Goal: Information Seeking & Learning: Check status

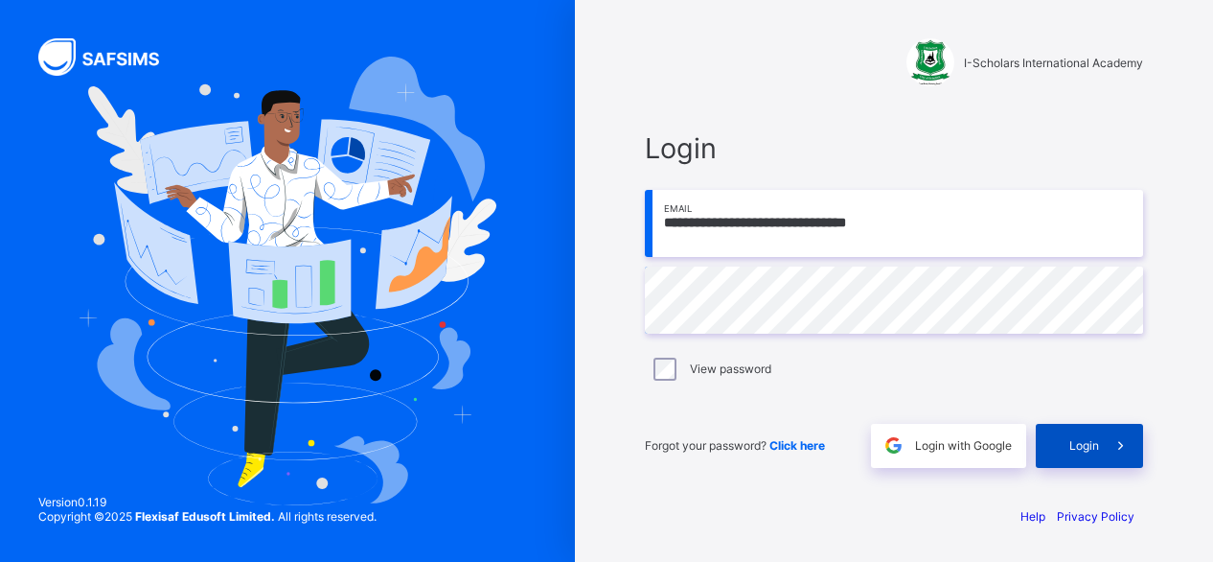
click at [1078, 445] on span "Login" at bounding box center [1084, 445] width 30 height 14
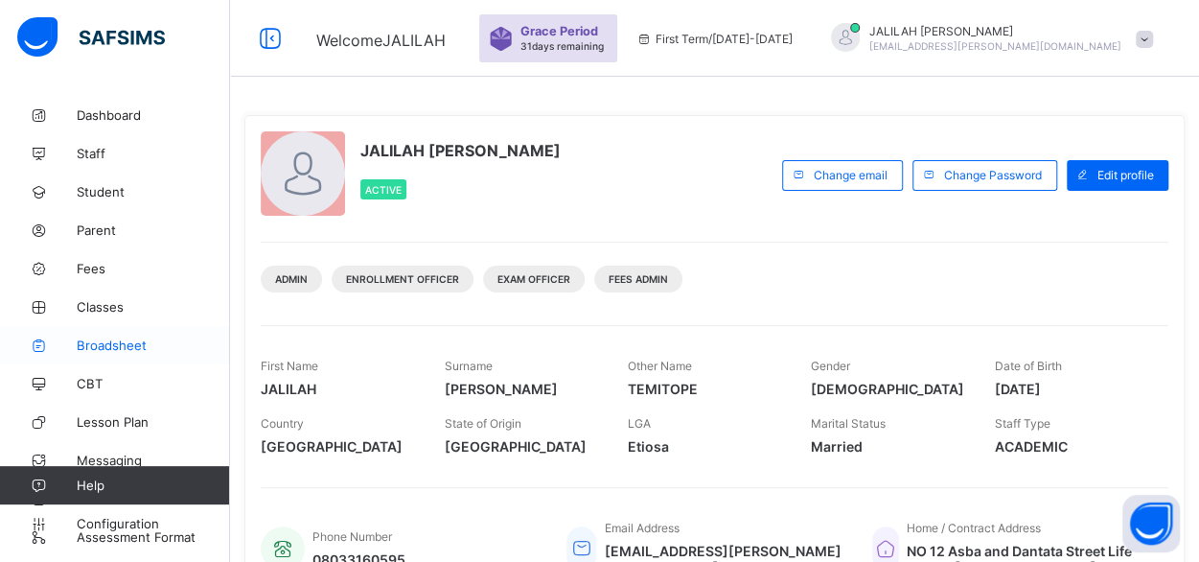
click at [117, 346] on span "Broadsheet" at bounding box center [153, 344] width 153 height 15
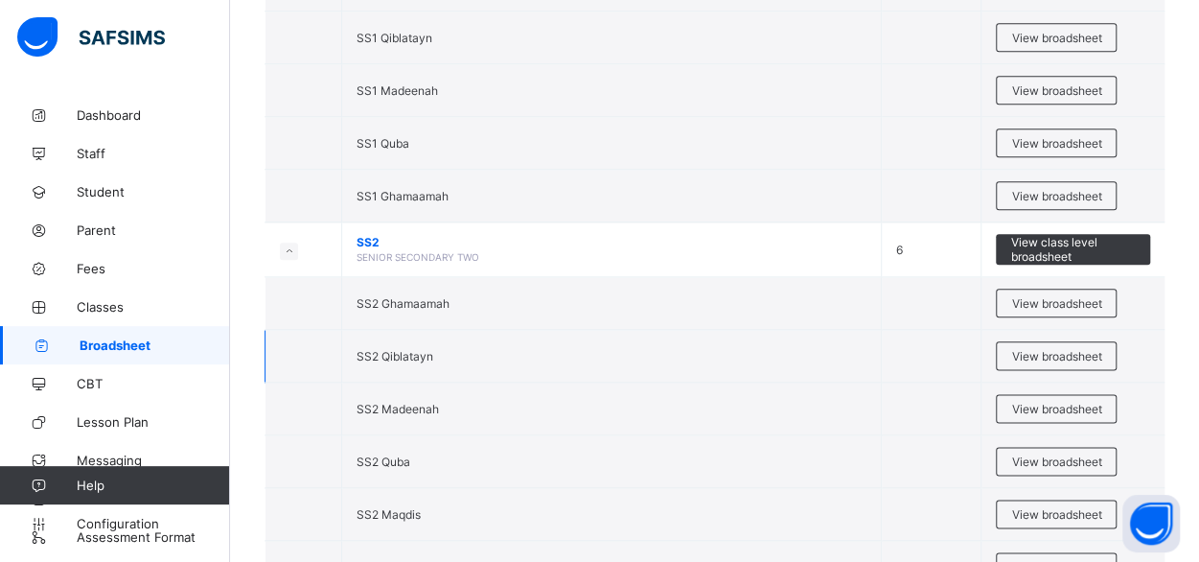
scroll to position [4583, 0]
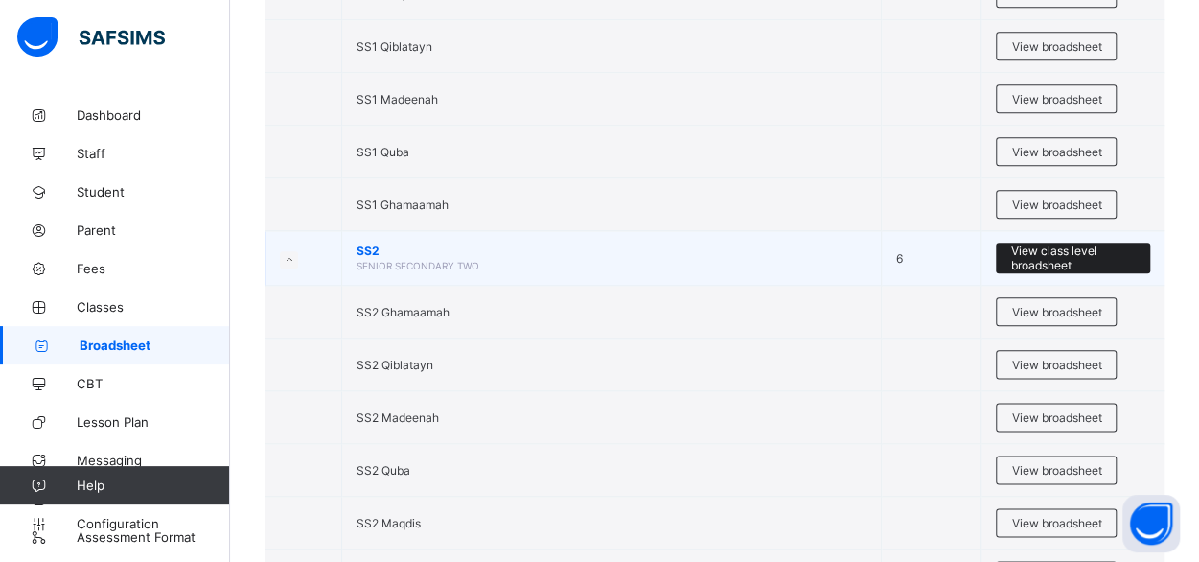
click at [1071, 243] on span "View class level broadsheet" at bounding box center [1073, 257] width 126 height 29
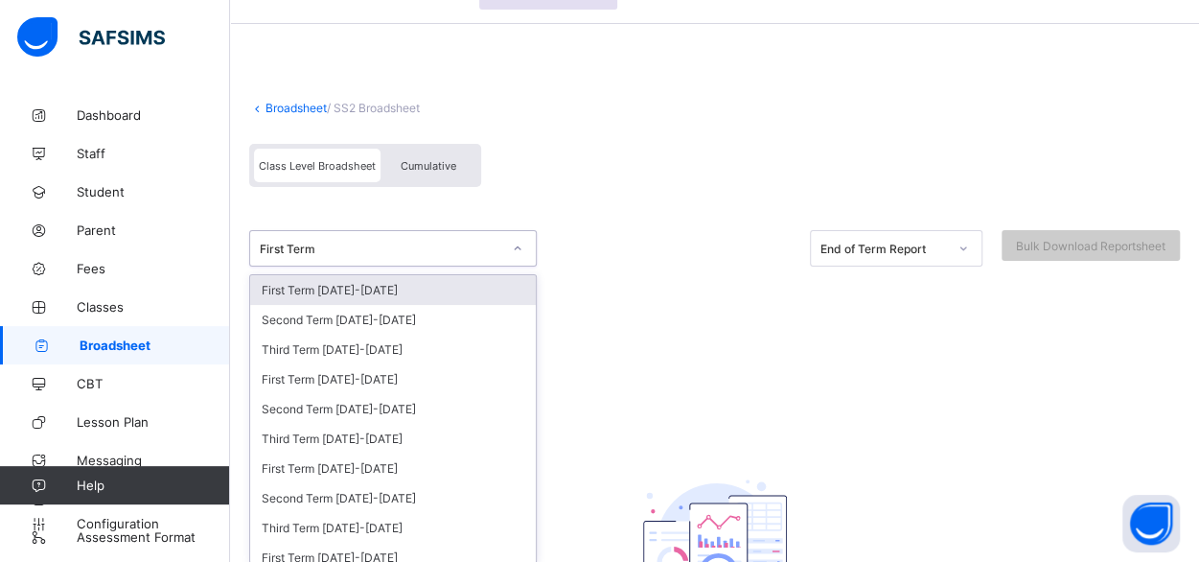
click at [516, 266] on div "option First Term [DATE]-[DATE] focused, 1 of 35. 35 results available. Use Up …" at bounding box center [392, 248] width 287 height 36
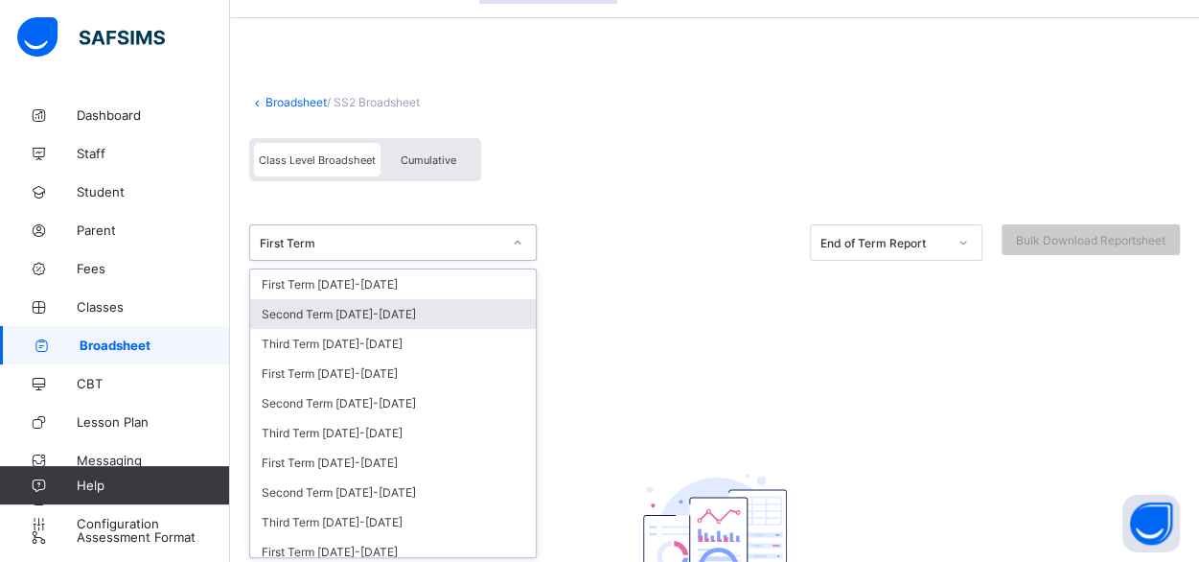
scroll to position [59, 0]
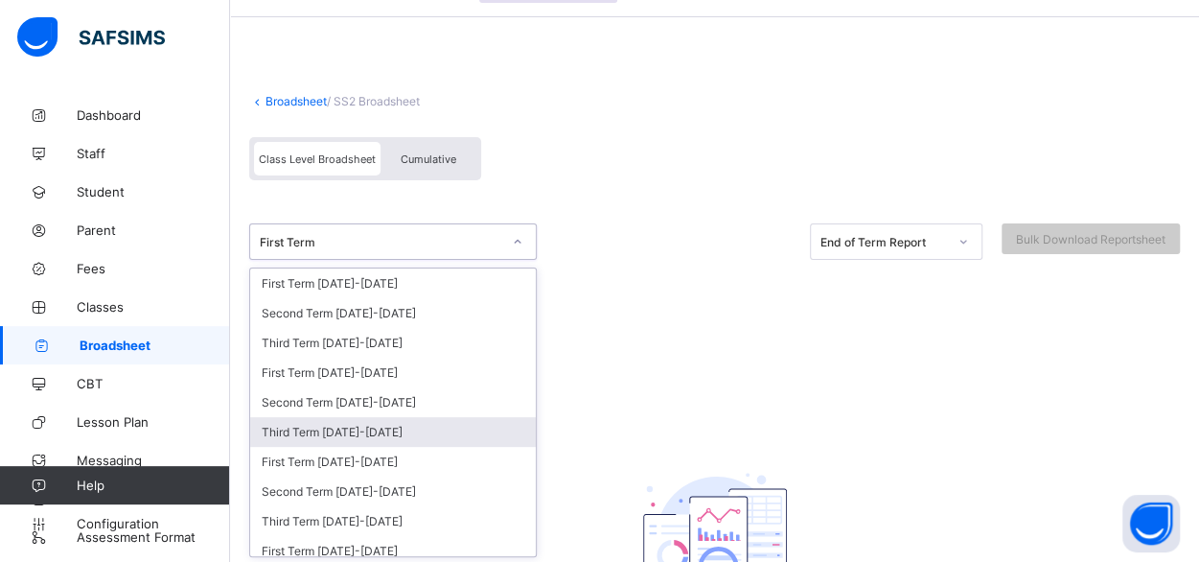
click at [346, 424] on div "Third Term [DATE]-[DATE]" at bounding box center [393, 432] width 286 height 30
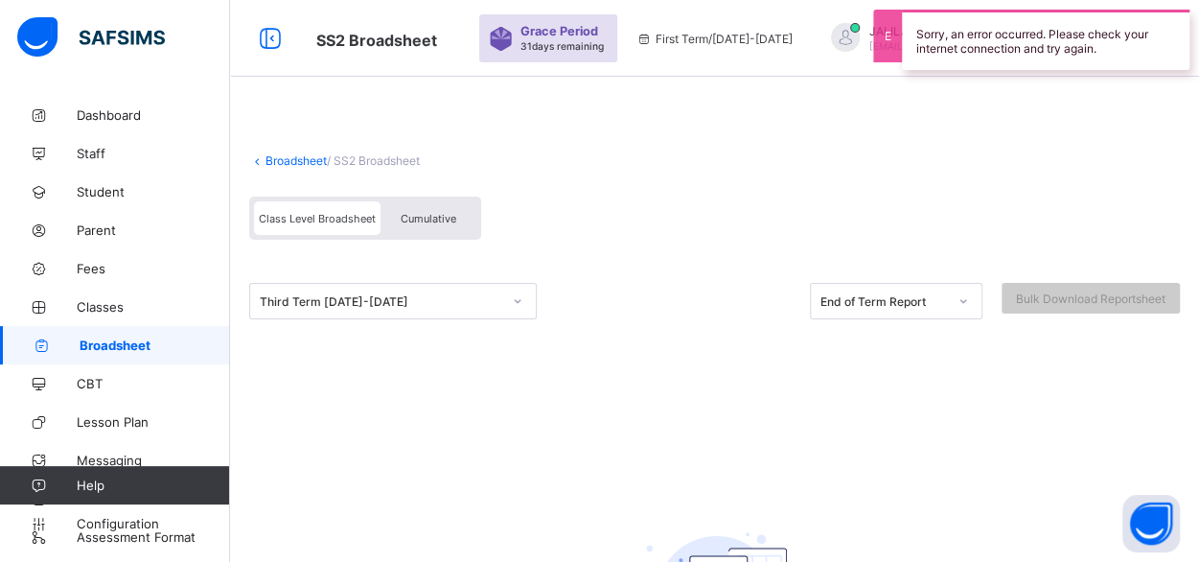
click at [766, 179] on div "Broadsheet / SS2 Broadsheet Class Level Broadsheet Cumulative Third Term [DATE]…" at bounding box center [714, 453] width 969 height 715
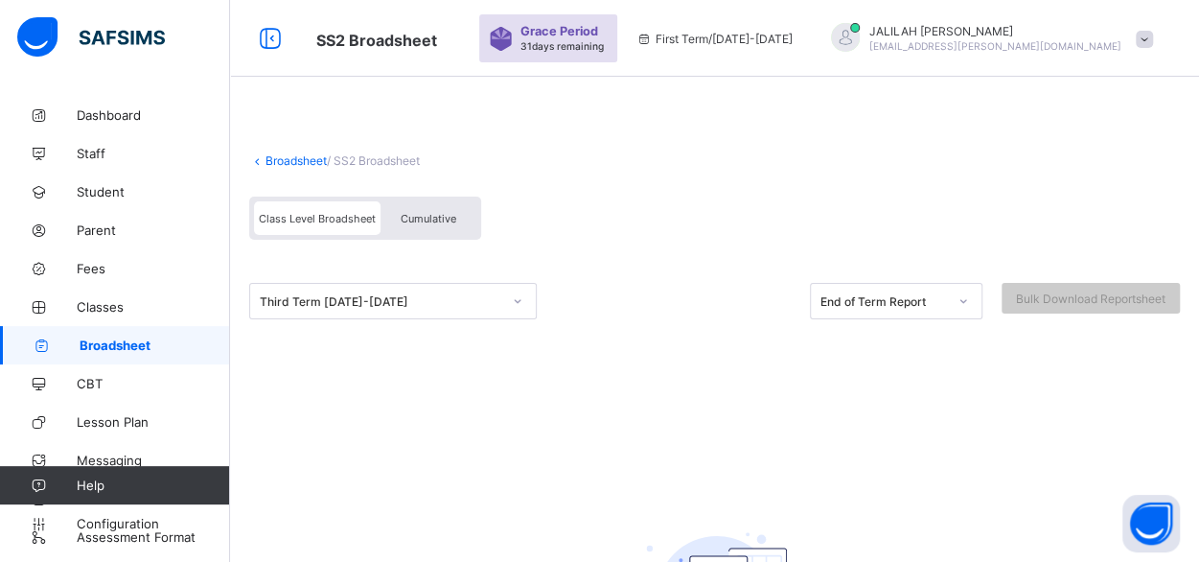
click at [441, 219] on span "Cumulative" at bounding box center [429, 218] width 56 height 13
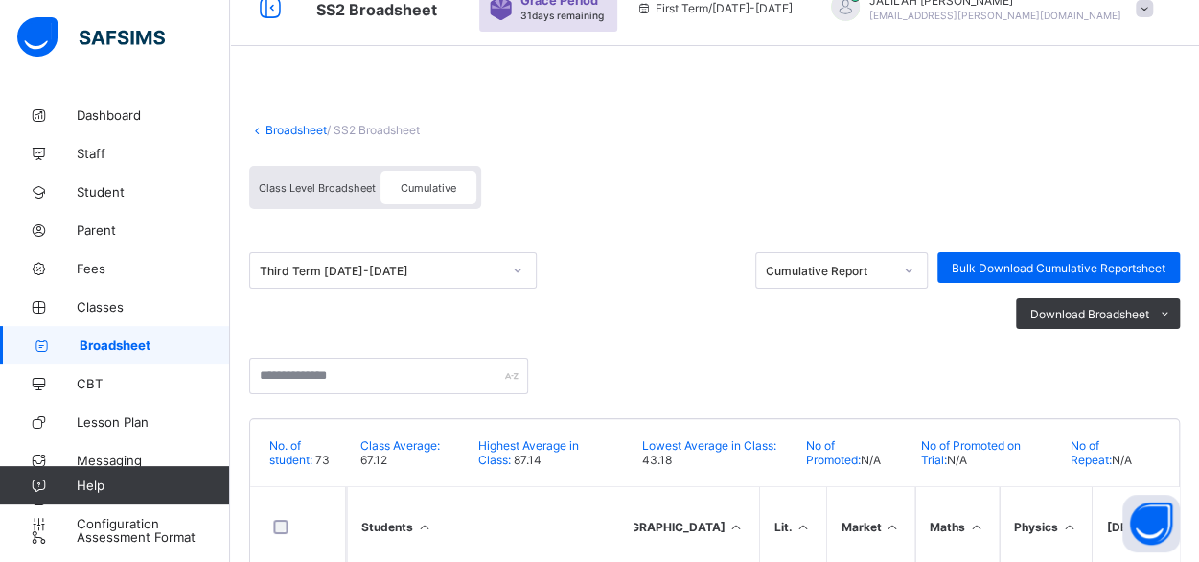
scroll to position [4, 0]
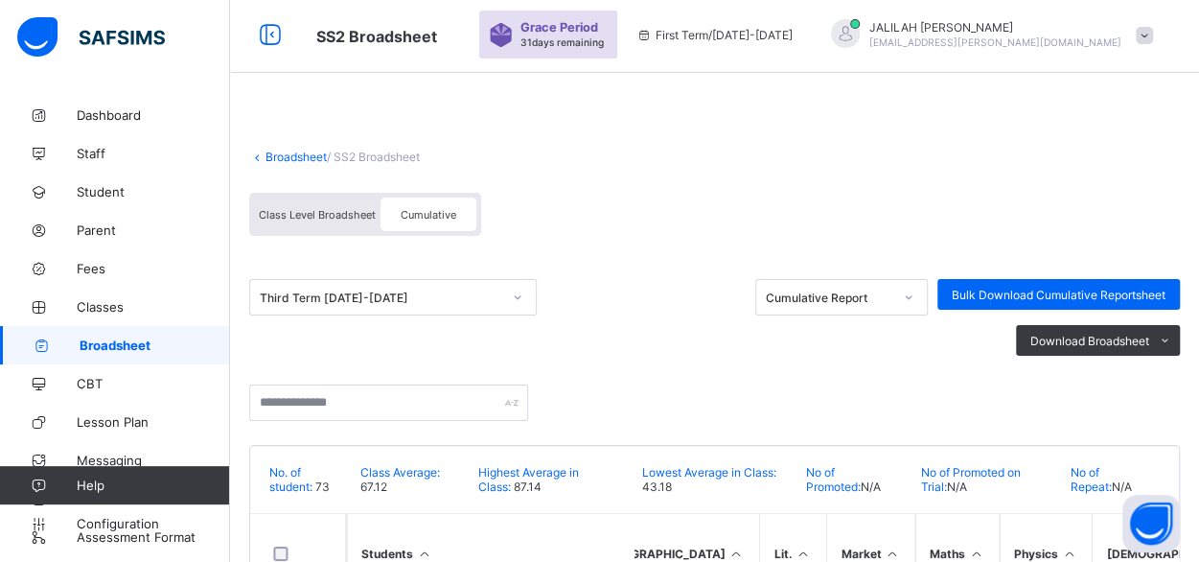
click at [281, 153] on link "Broadsheet" at bounding box center [295, 156] width 61 height 14
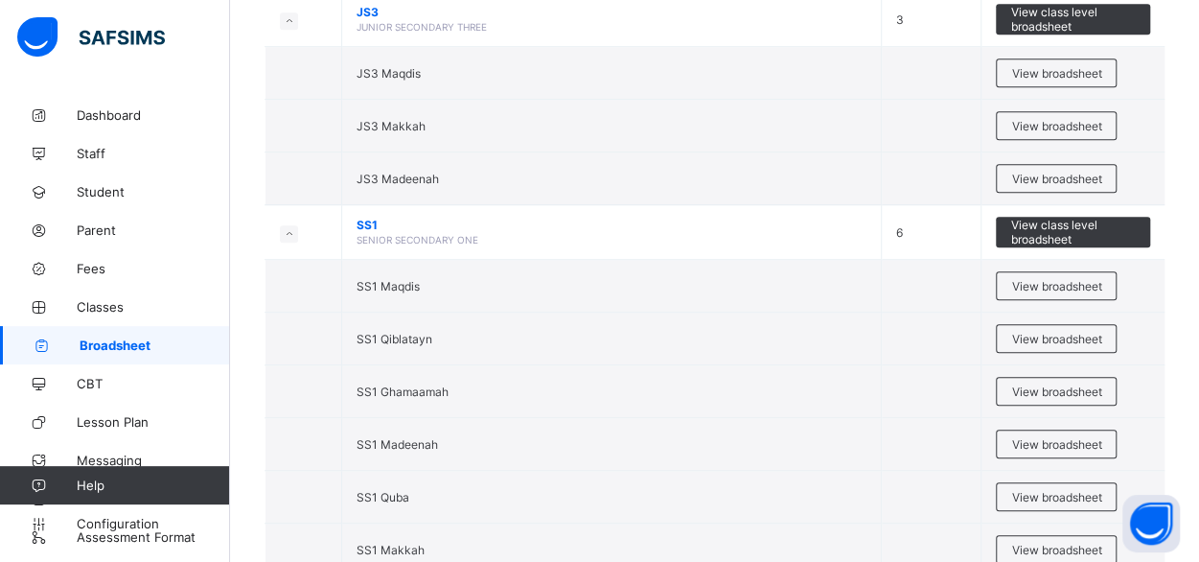
scroll to position [4230, 0]
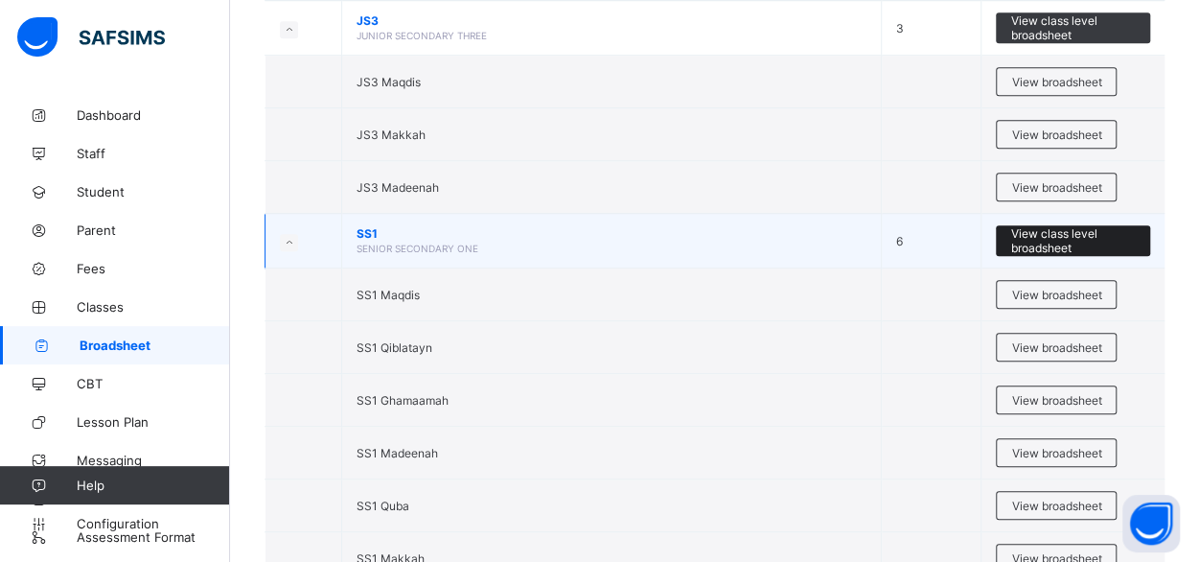
click at [1047, 226] on span "View class level broadsheet" at bounding box center [1073, 240] width 126 height 29
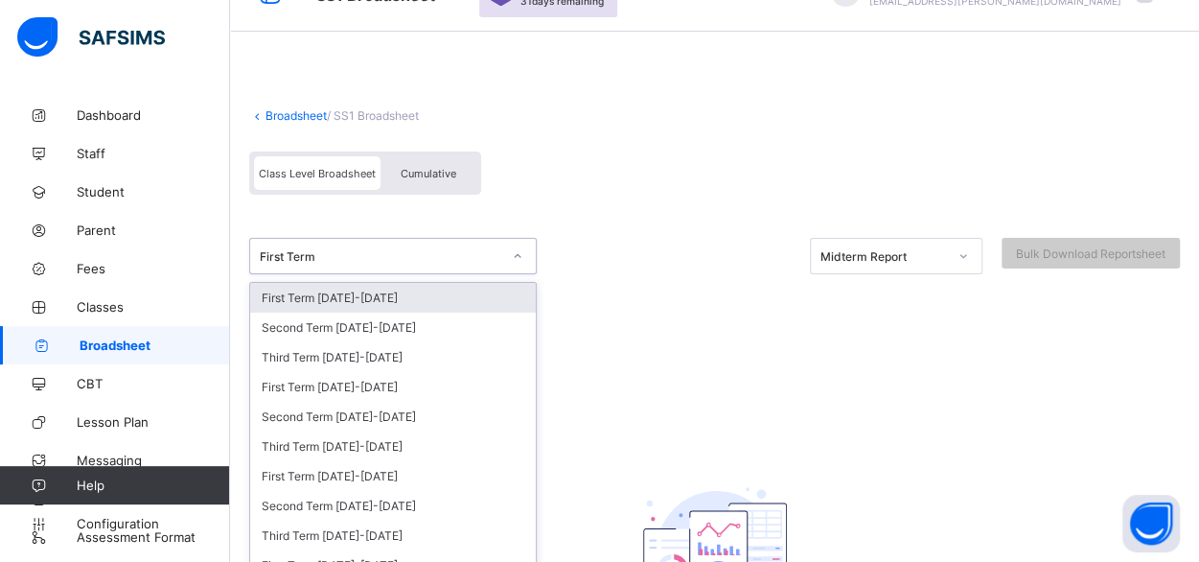
click at [517, 274] on div "option First Term [DATE]-[DATE] focused, 1 of 35. 35 results available. Use Up …" at bounding box center [392, 256] width 287 height 36
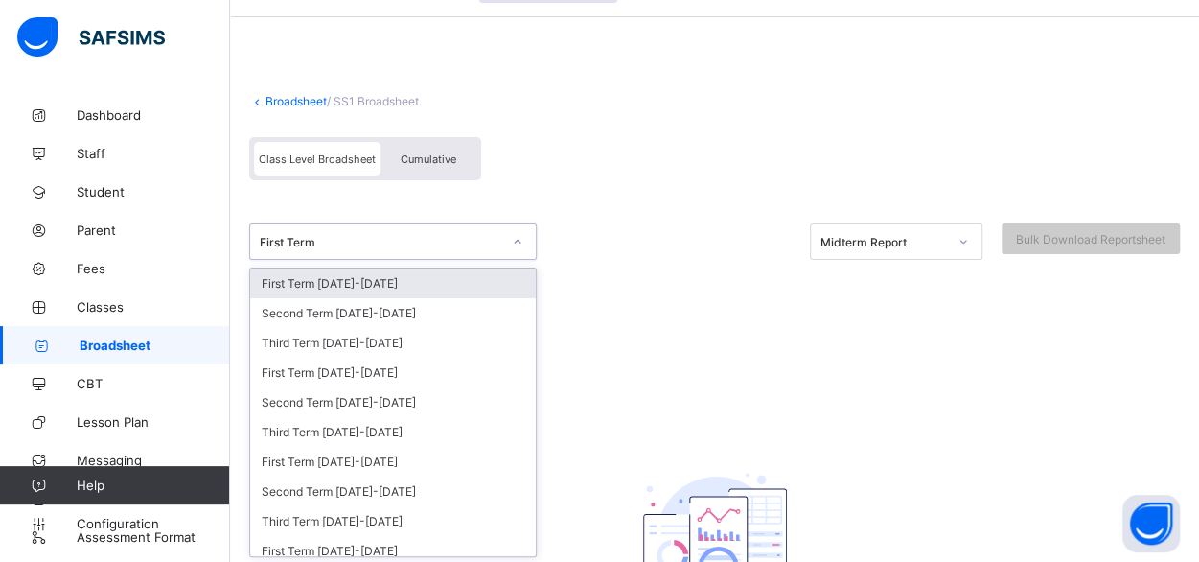
scroll to position [59, 0]
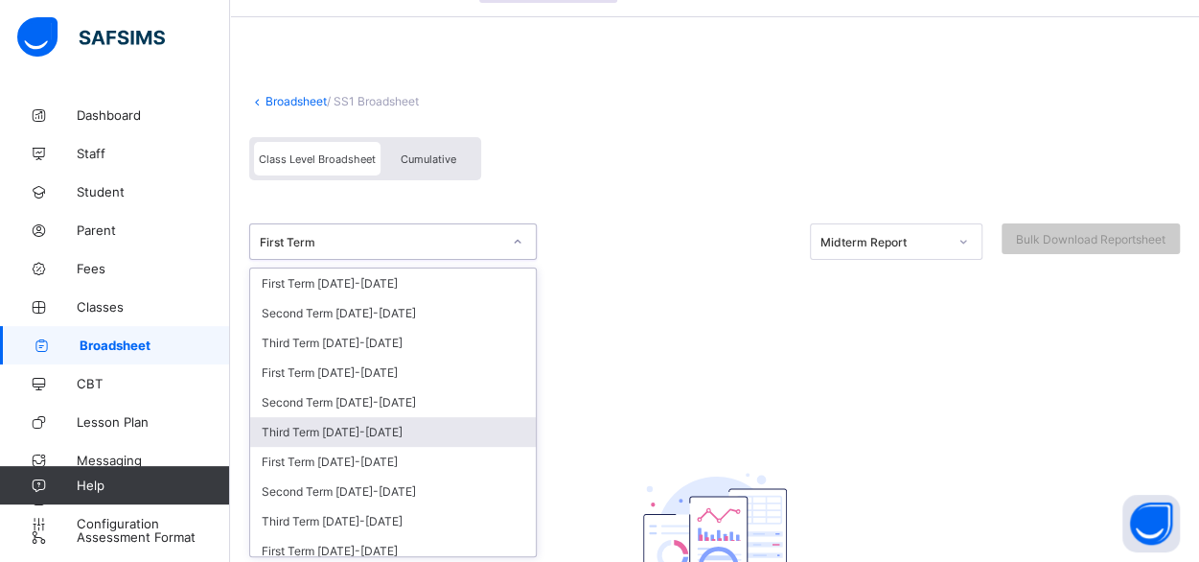
click at [387, 417] on div "Third Term [DATE]-[DATE]" at bounding box center [393, 432] width 286 height 30
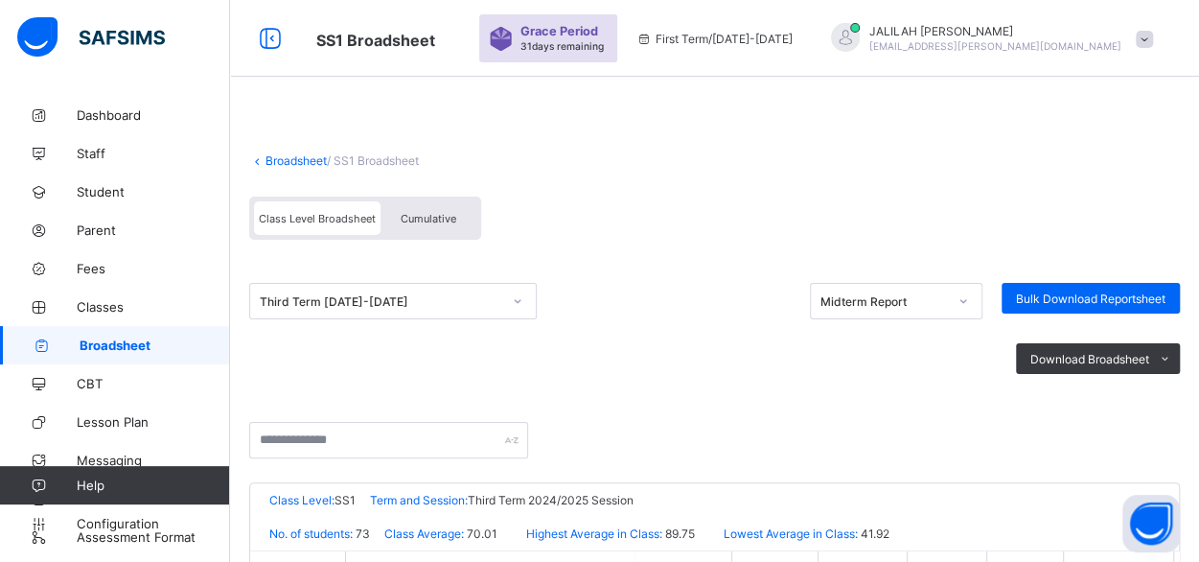
click at [418, 212] on span "Cumulative" at bounding box center [429, 218] width 56 height 13
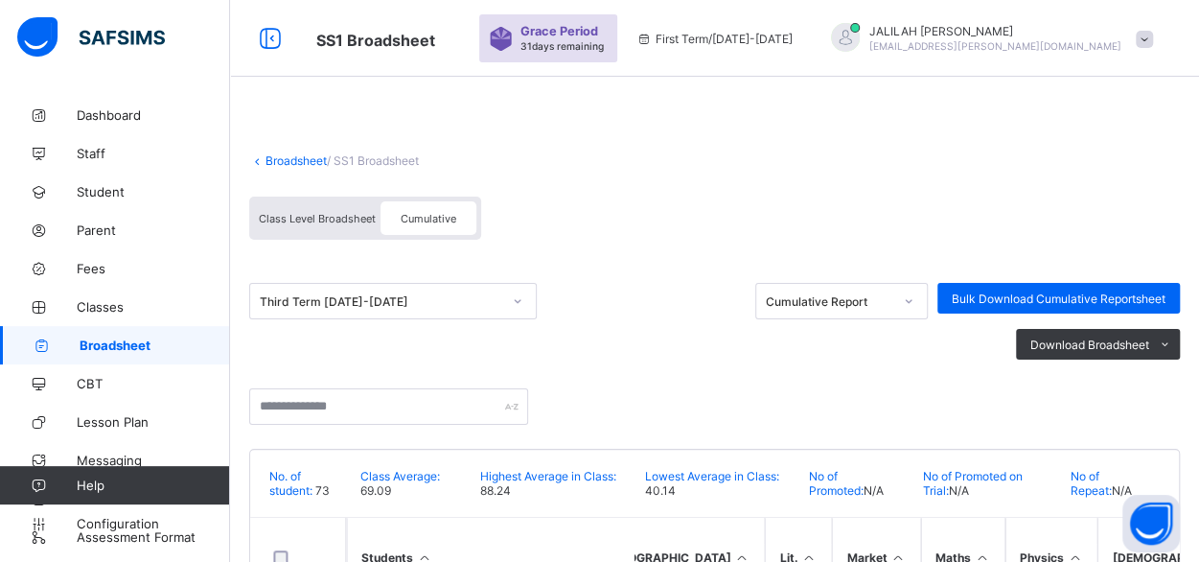
click at [283, 155] on link "Broadsheet" at bounding box center [295, 160] width 61 height 14
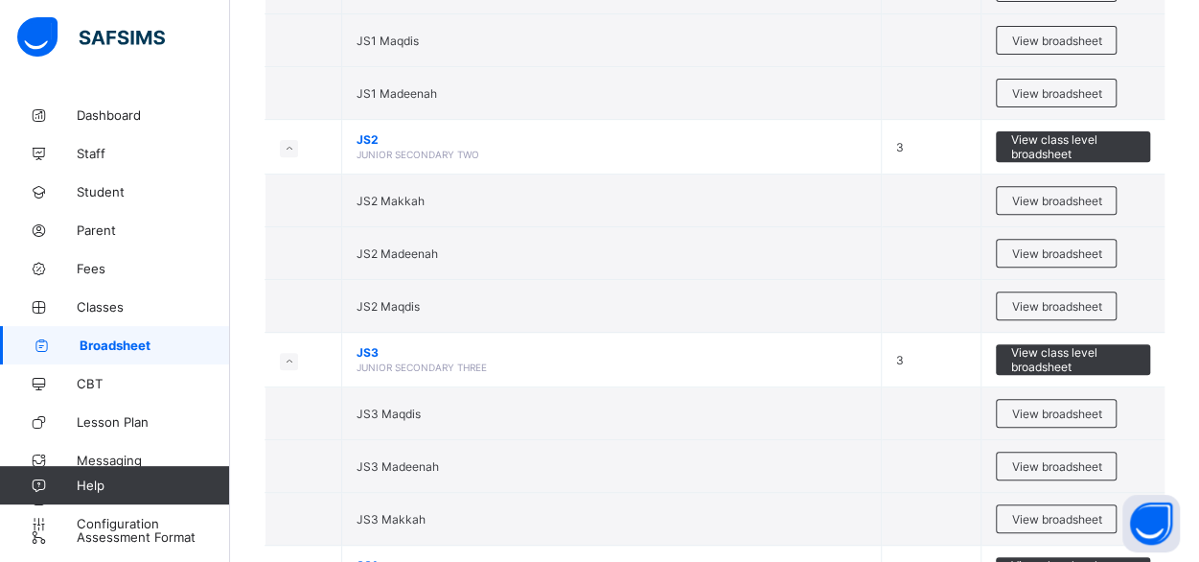
scroll to position [3943, 0]
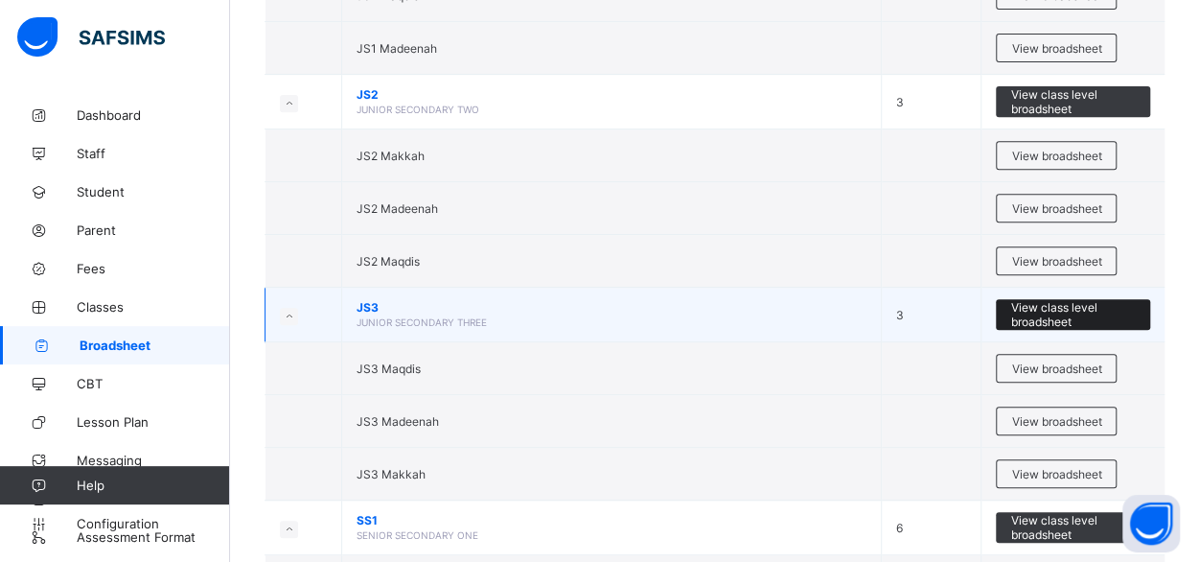
click at [1079, 300] on span "View class level broadsheet" at bounding box center [1073, 314] width 126 height 29
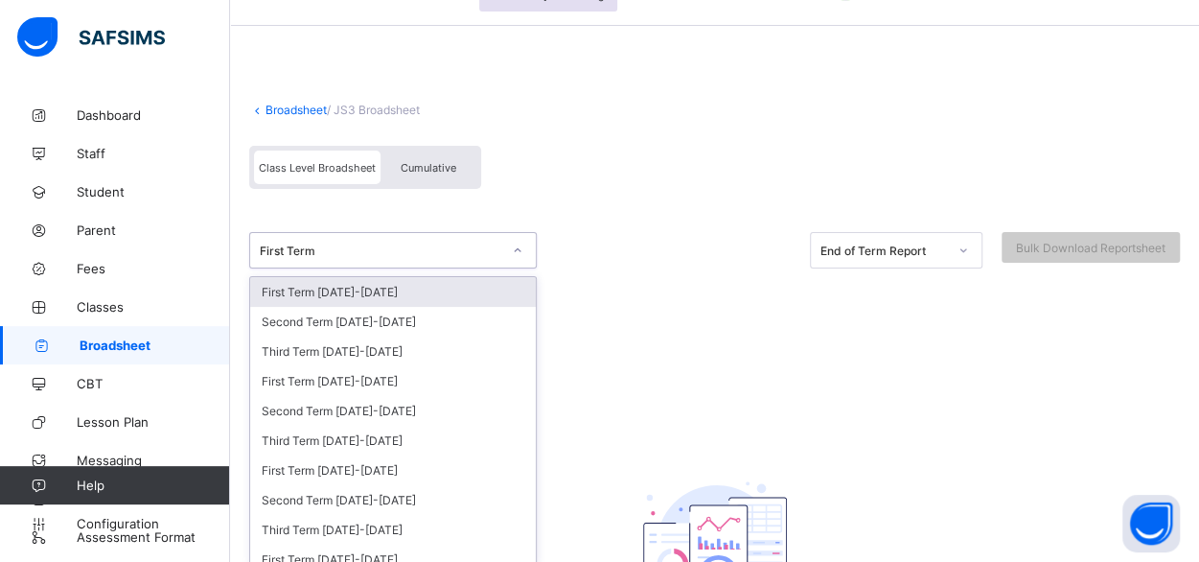
click at [521, 268] on div "option First Term [DATE]-[DATE] focused, 1 of 35. 35 results available. Use Up …" at bounding box center [392, 250] width 287 height 36
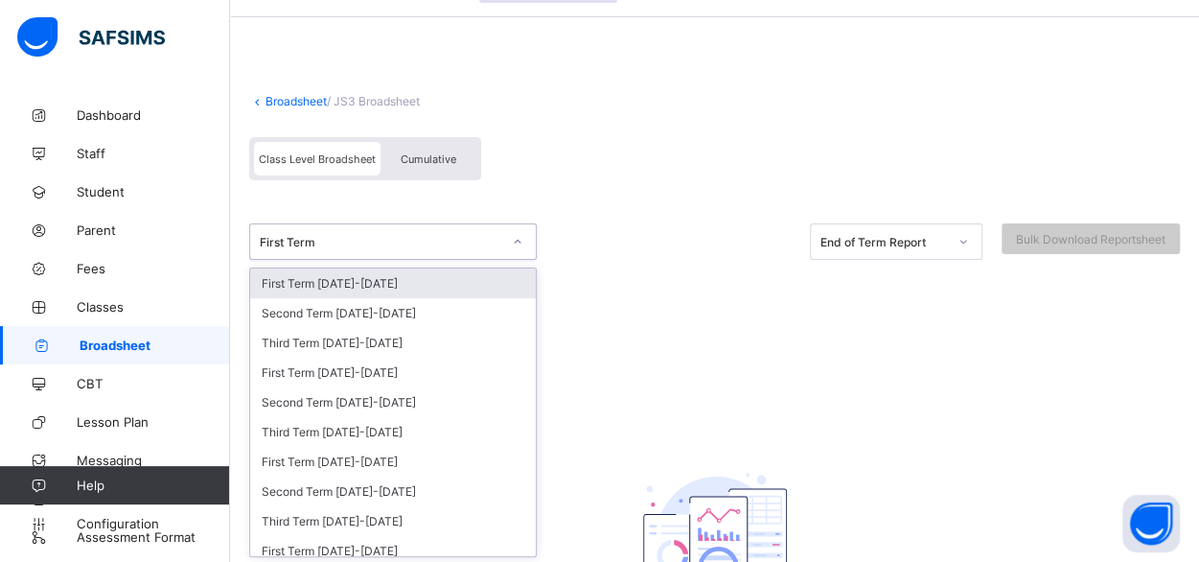
scroll to position [59, 0]
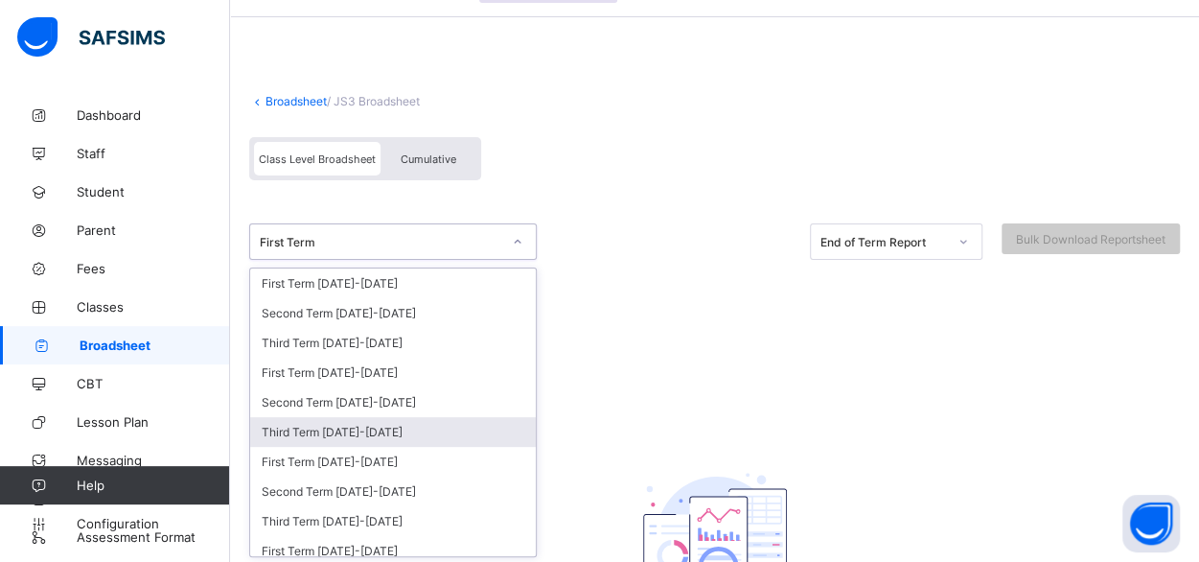
click at [412, 424] on div "Third Term [DATE]-[DATE]" at bounding box center [393, 432] width 286 height 30
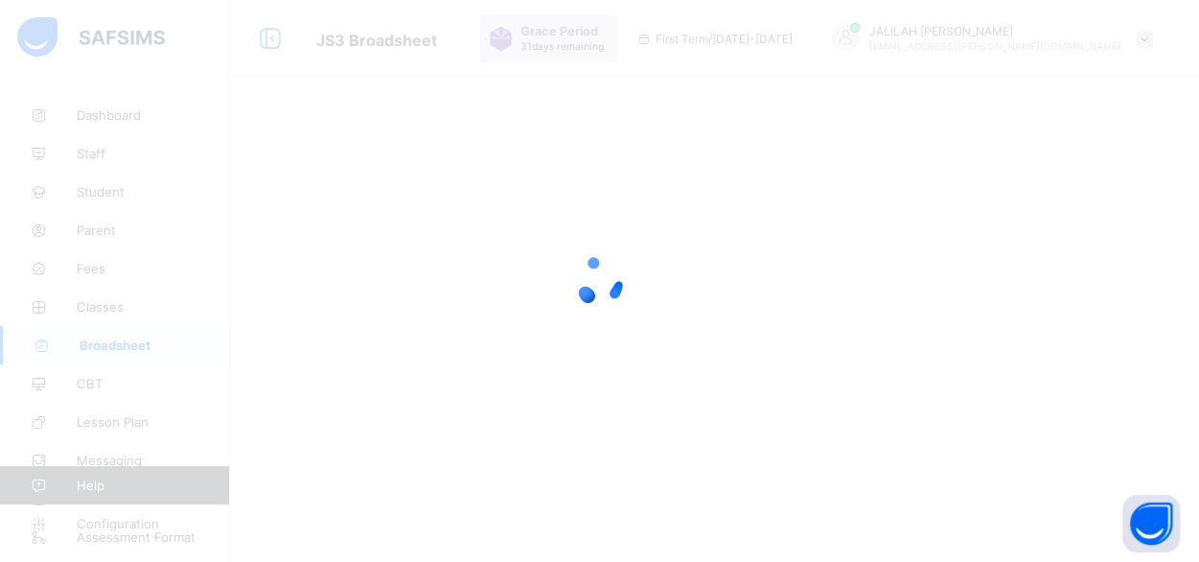
scroll to position [0, 0]
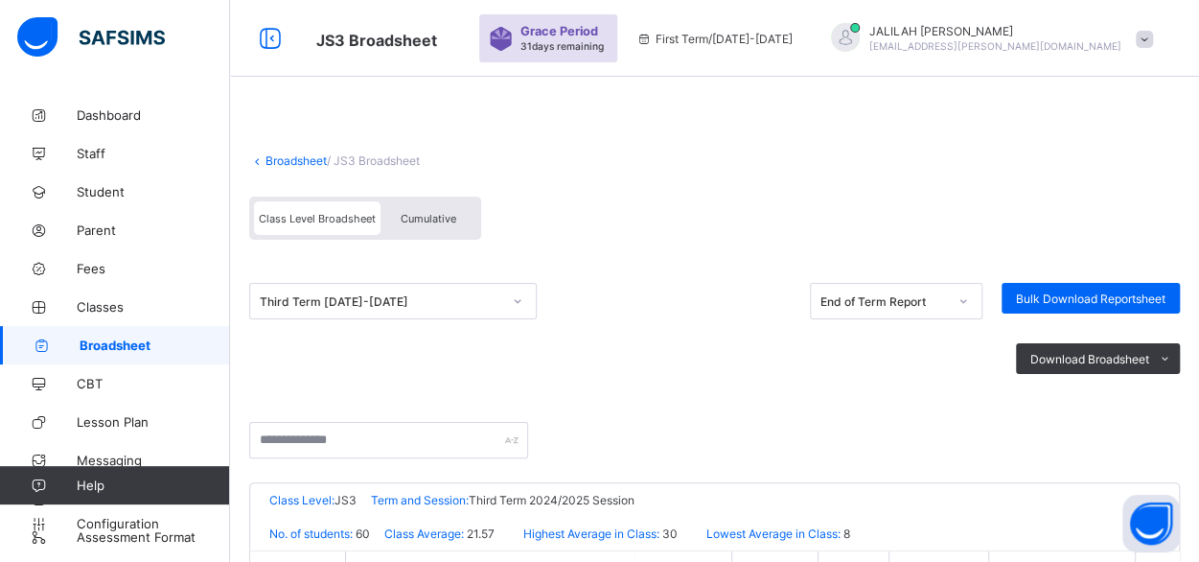
click at [427, 218] on span "Cumulative" at bounding box center [429, 218] width 56 height 13
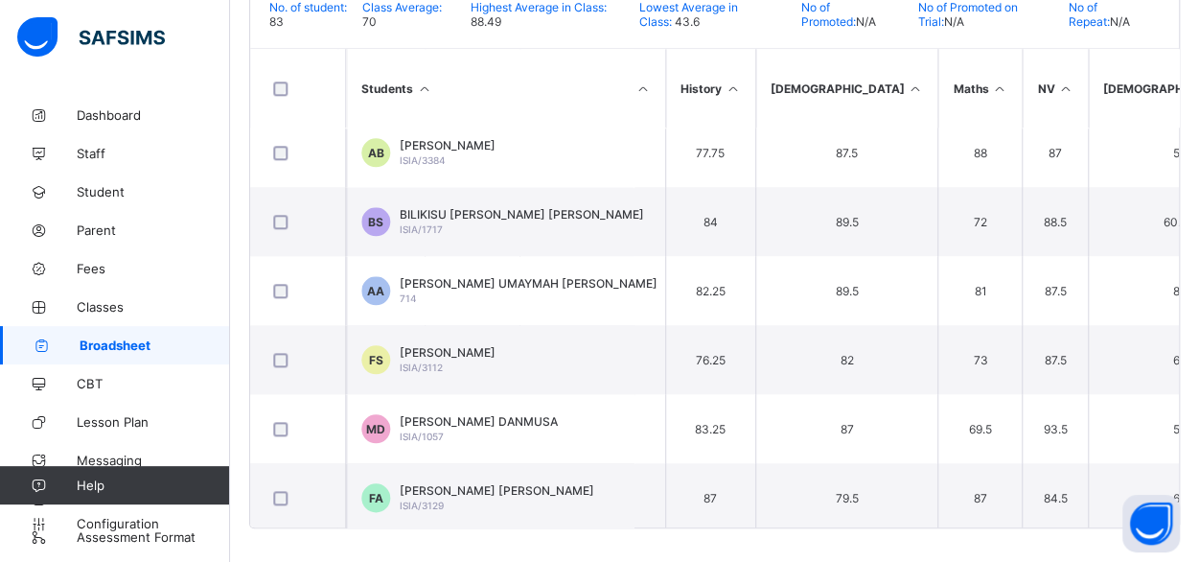
scroll to position [952, 991]
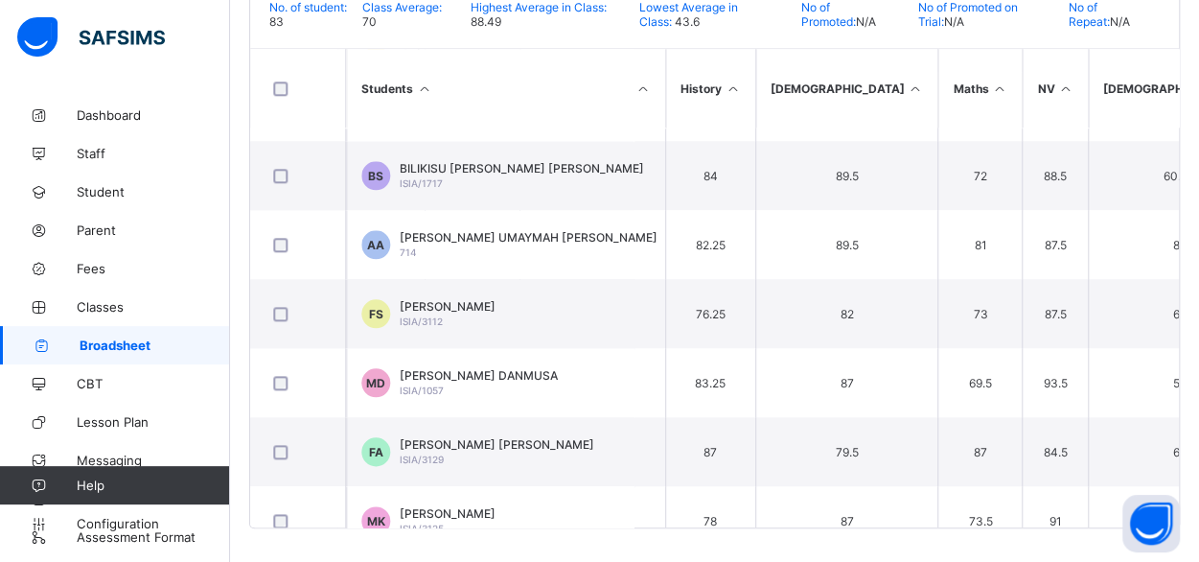
drag, startPoint x: 1193, startPoint y: 145, endPoint x: 1194, endPoint y: 158, distance: 13.4
click at [1194, 158] on div "Broadsheet / JS3 Broadsheet Class Level Broadsheet Cumulative Third Term [DATE]…" at bounding box center [714, 96] width 969 height 939
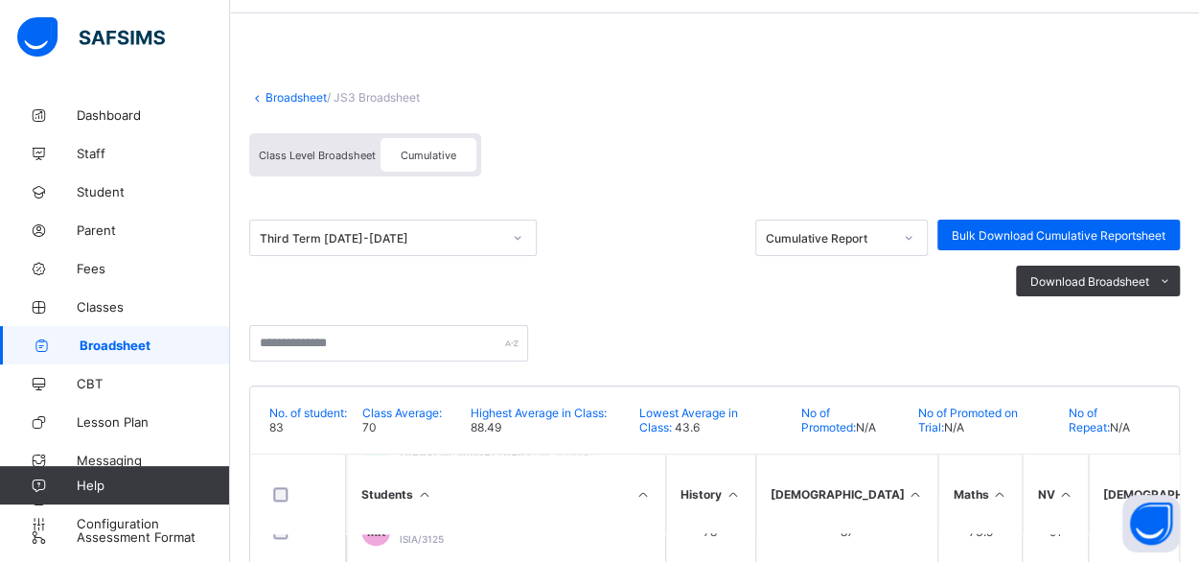
scroll to position [0, 0]
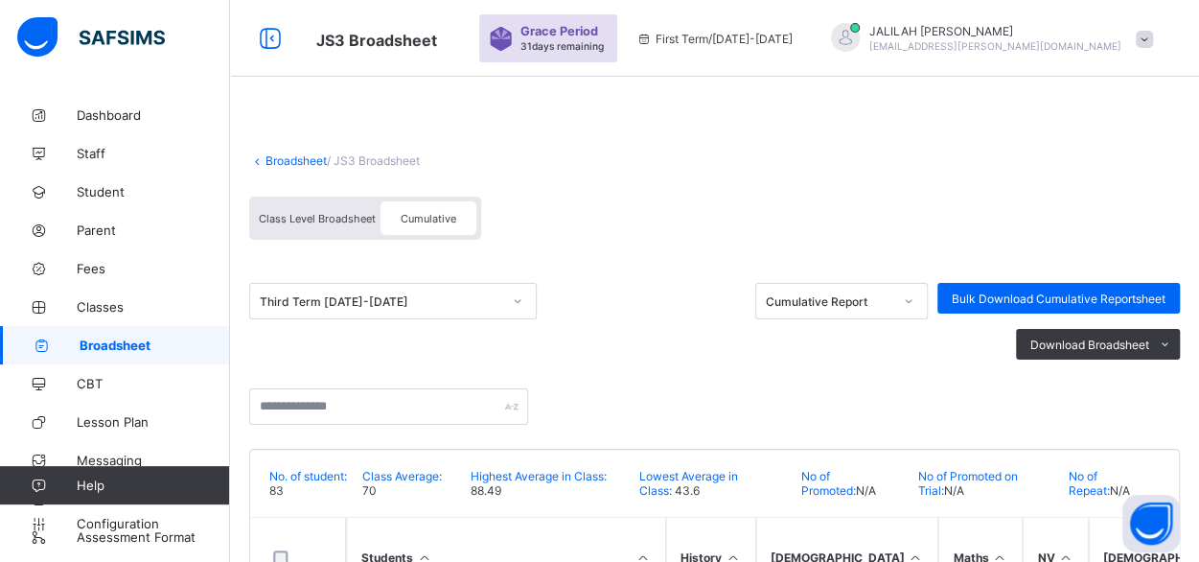
click at [303, 157] on link "Broadsheet" at bounding box center [295, 160] width 61 height 14
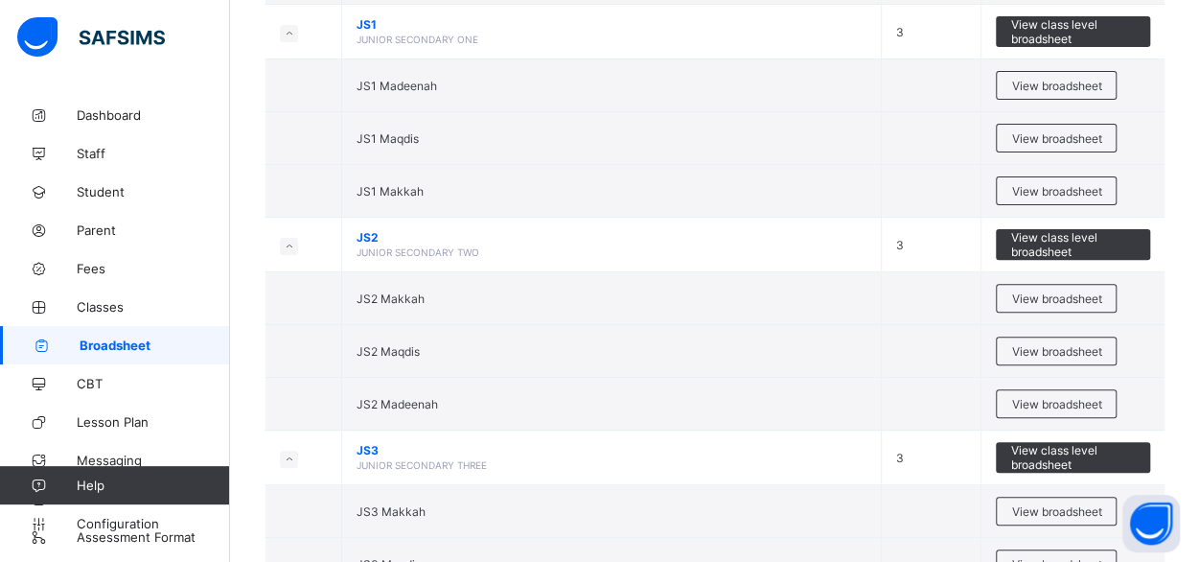
scroll to position [3782, 0]
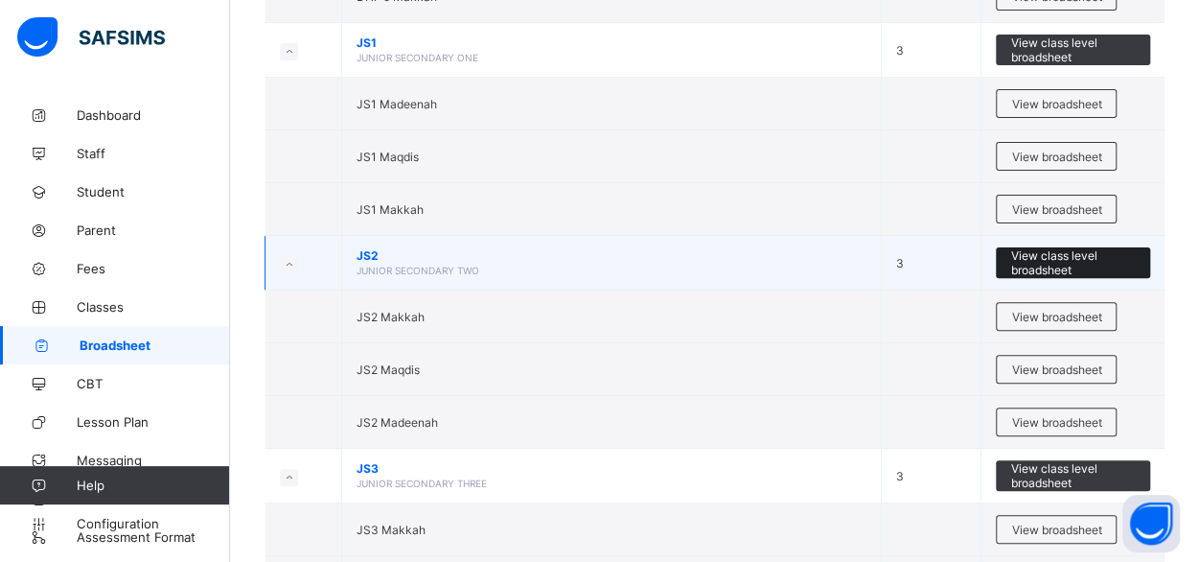
click at [1044, 248] on span "View class level broadsheet" at bounding box center [1073, 262] width 126 height 29
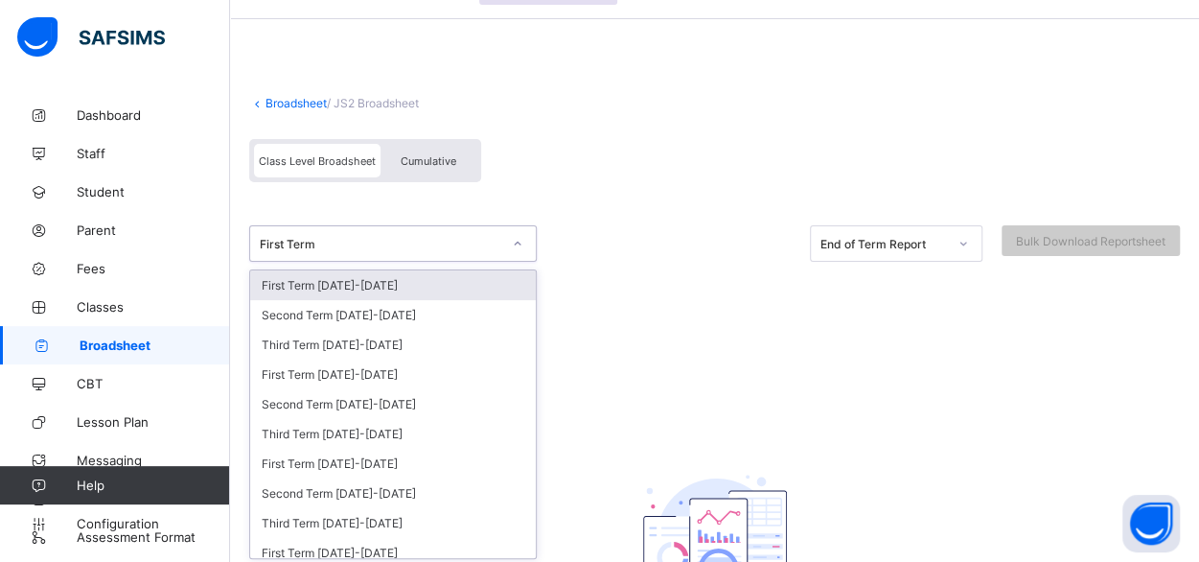
click at [520, 262] on div "option First Term [DATE]-[DATE] focused, 1 of 35. 35 results available. Use Up …" at bounding box center [392, 243] width 287 height 36
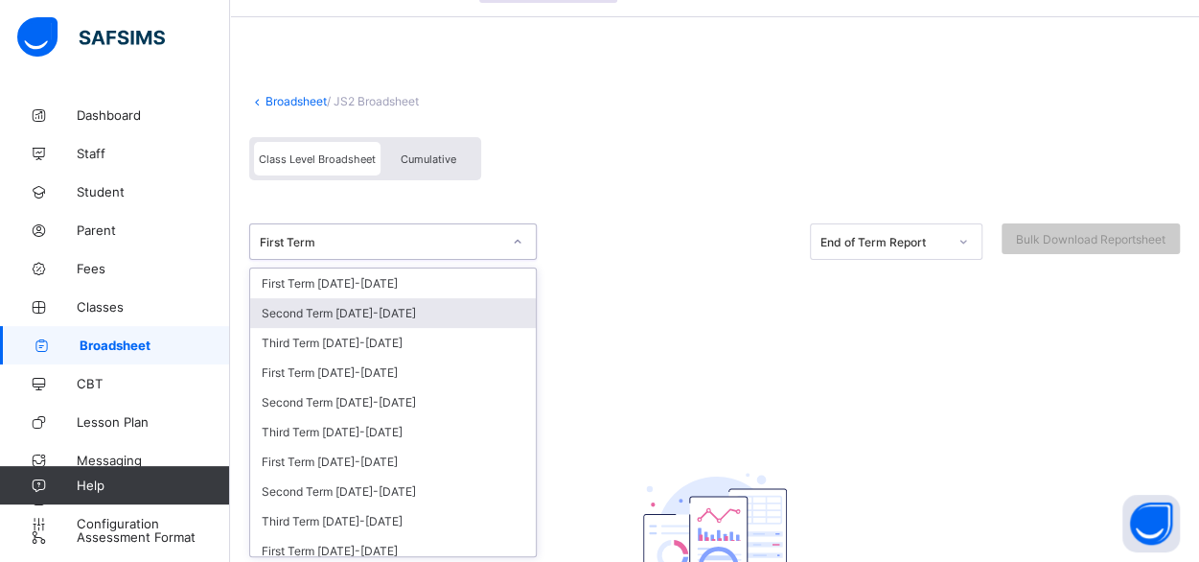
scroll to position [59, 0]
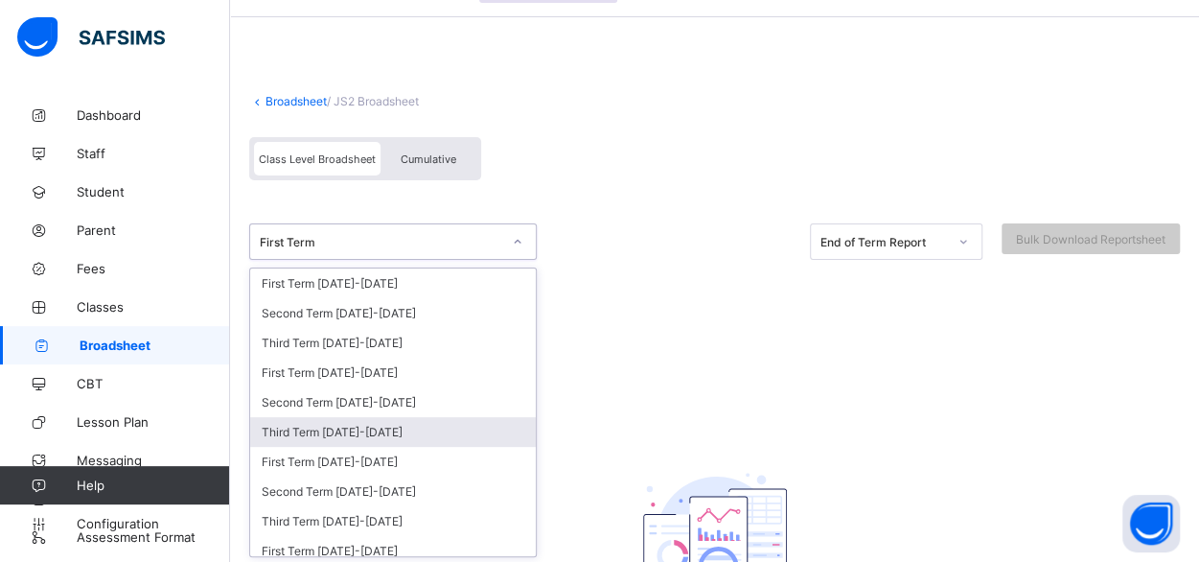
click at [368, 419] on div "Third Term [DATE]-[DATE]" at bounding box center [393, 432] width 286 height 30
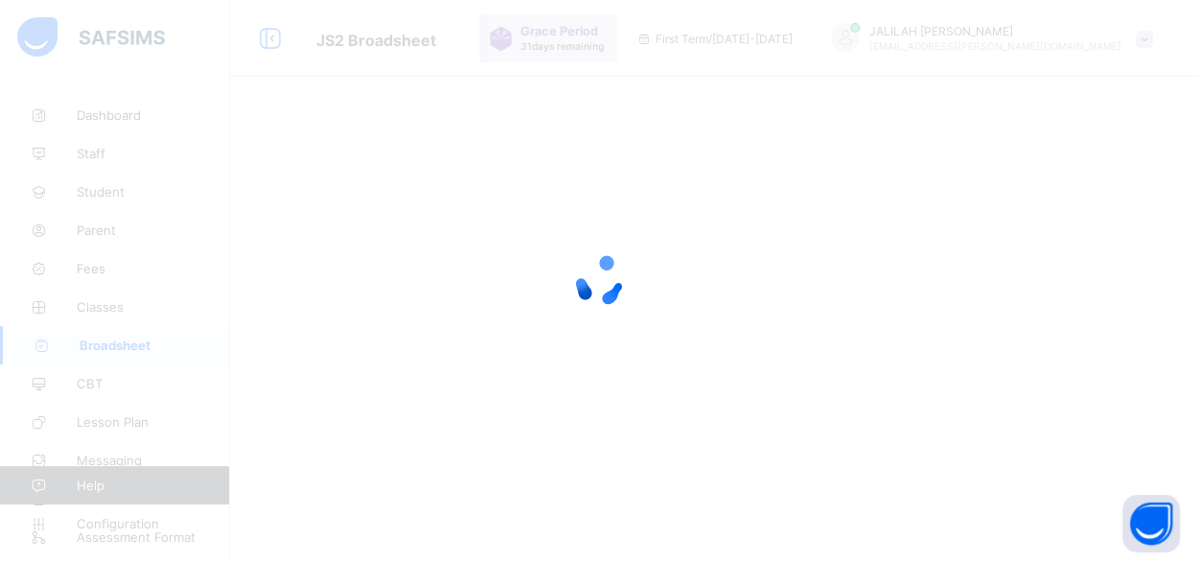
scroll to position [0, 0]
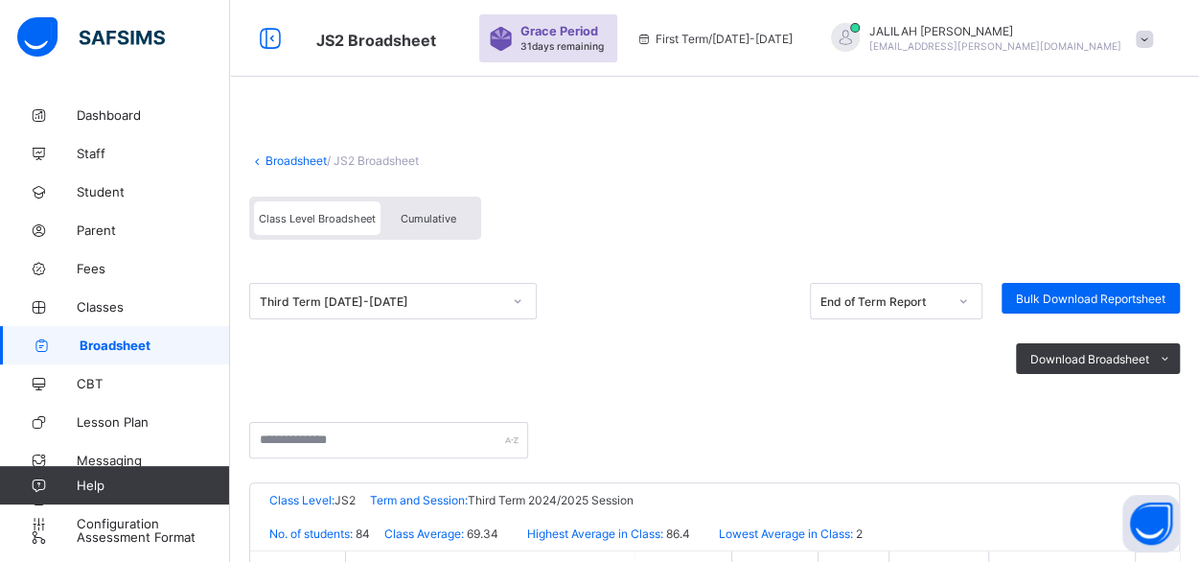
click at [418, 218] on span "Cumulative" at bounding box center [429, 218] width 56 height 13
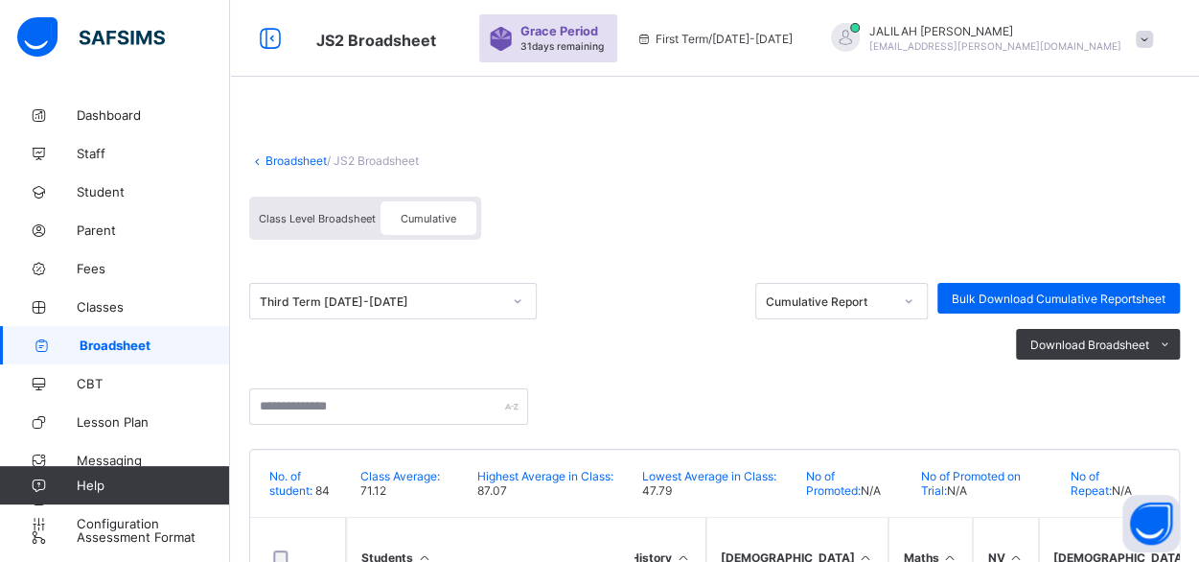
click at [285, 156] on link "Broadsheet" at bounding box center [295, 160] width 61 height 14
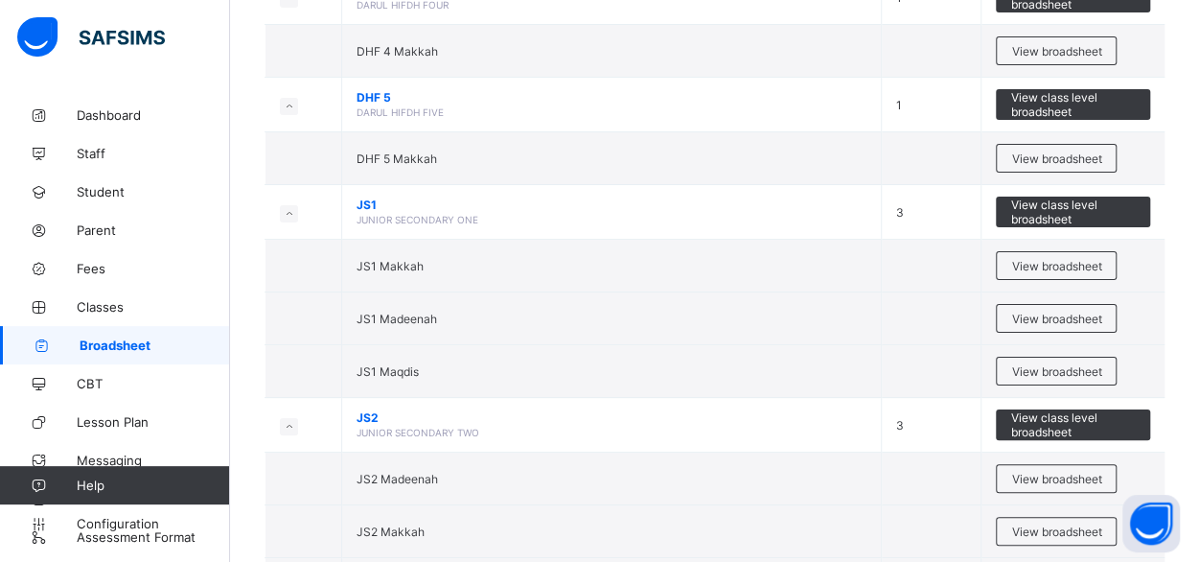
scroll to position [3603, 0]
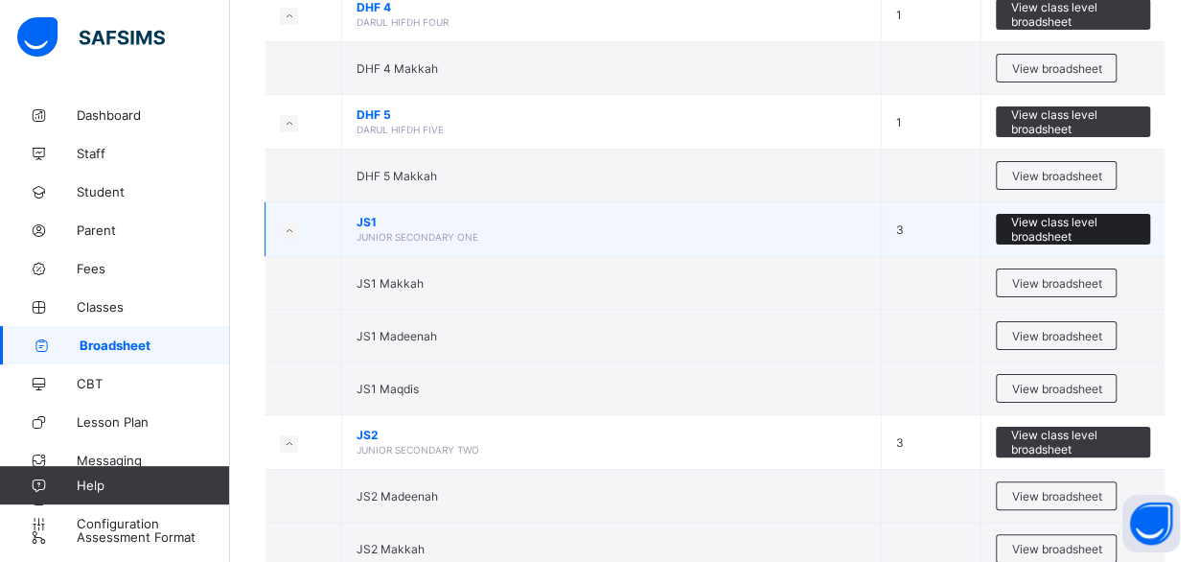
click at [1050, 215] on span "View class level broadsheet" at bounding box center [1073, 229] width 126 height 29
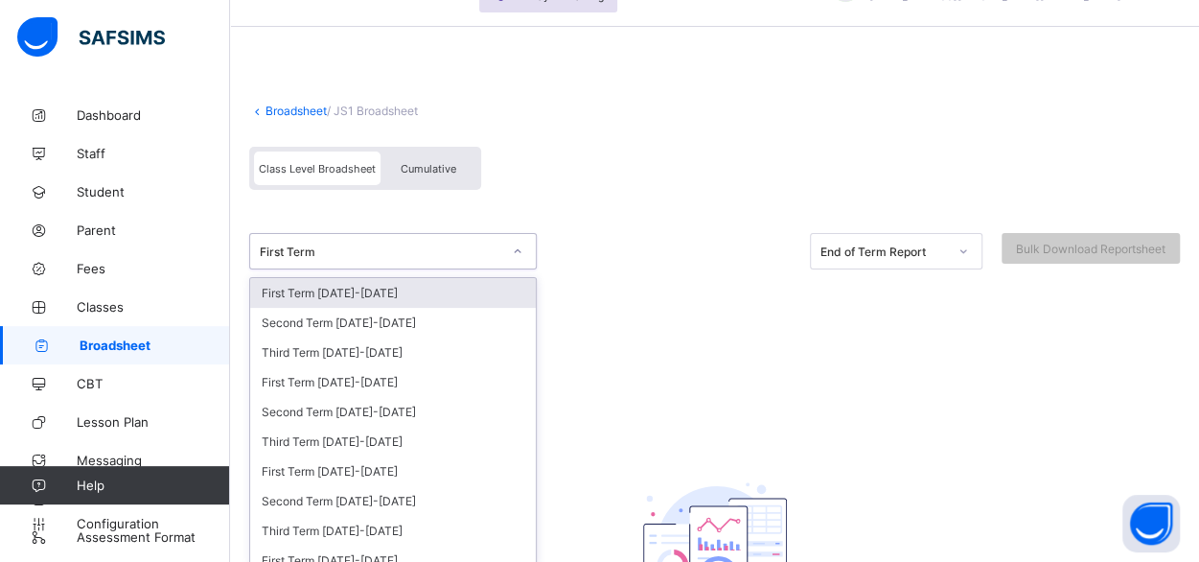
click at [510, 269] on div "option First Term [DATE]-[DATE] focused, 1 of 35. 35 results available. Use Up …" at bounding box center [392, 251] width 287 height 36
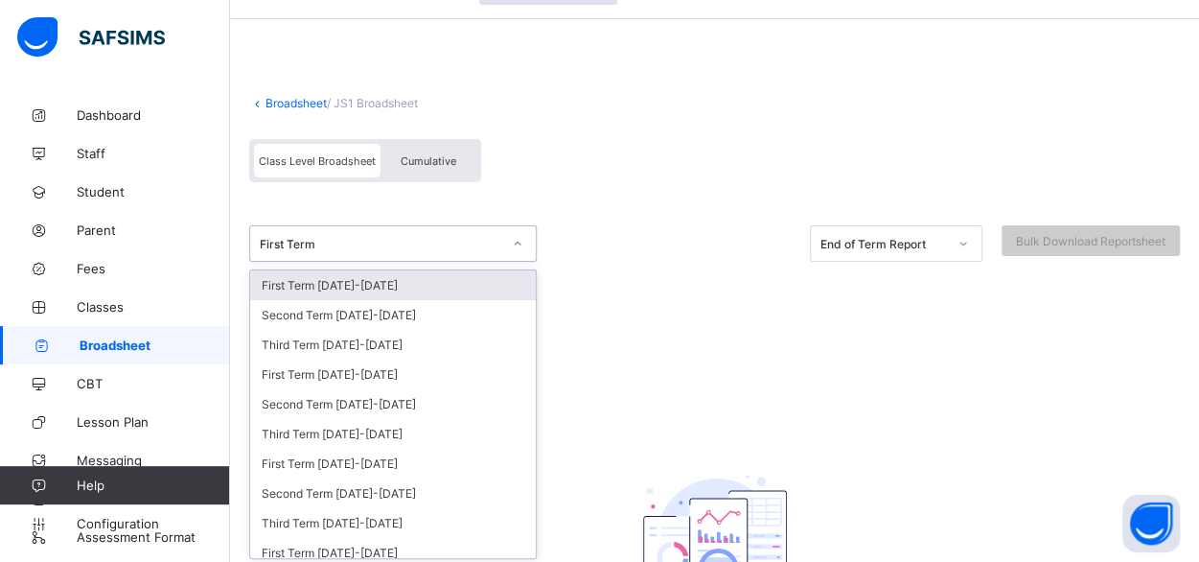
scroll to position [59, 0]
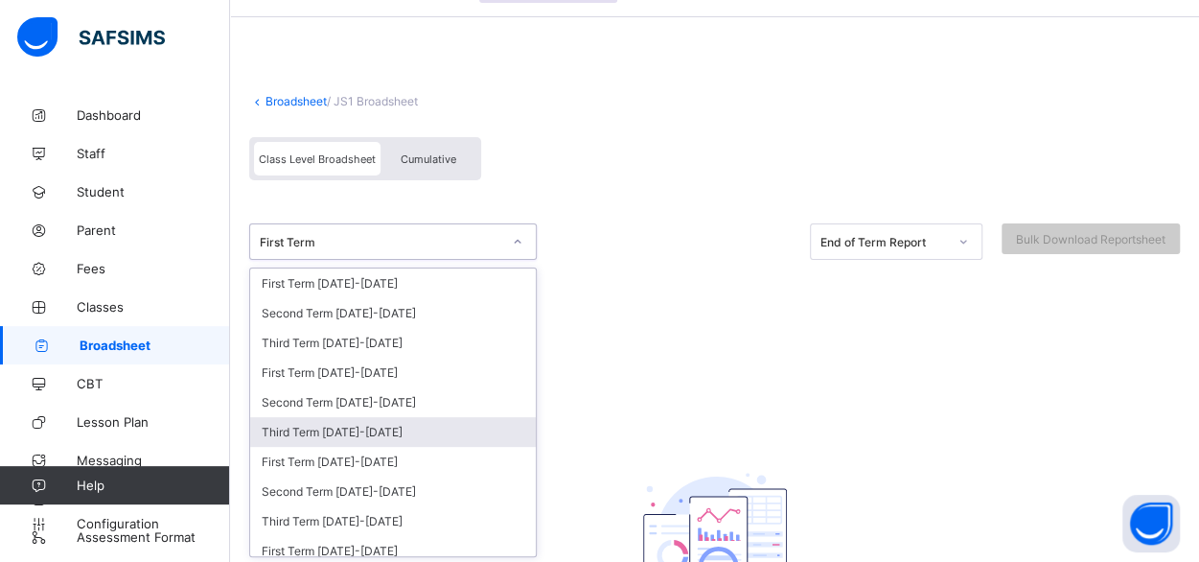
click at [405, 429] on div "Third Term [DATE]-[DATE]" at bounding box center [393, 432] width 286 height 30
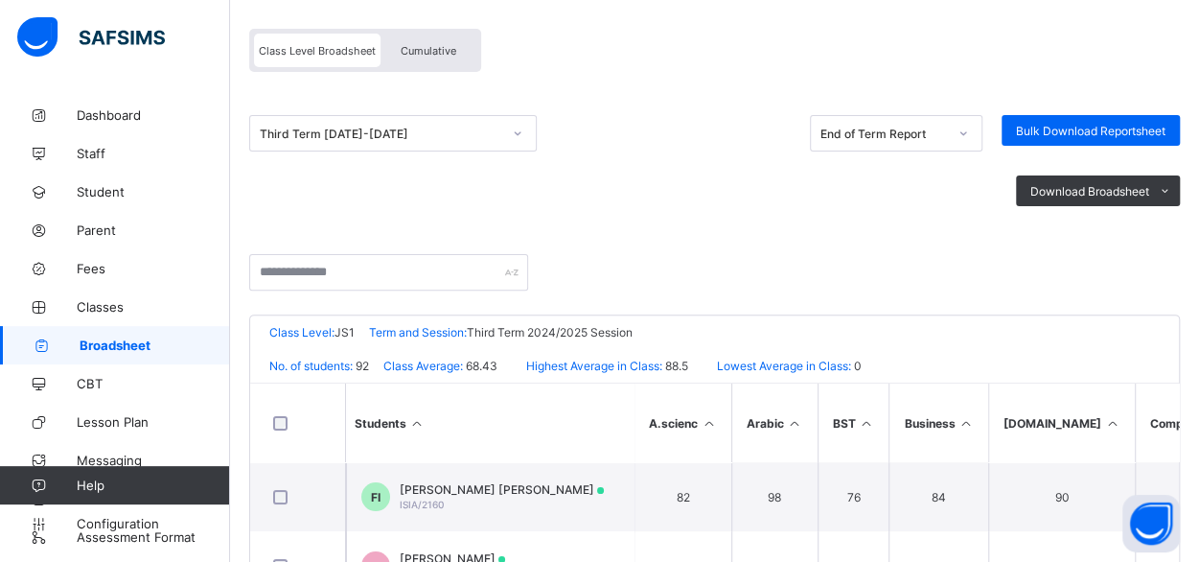
scroll to position [141, 0]
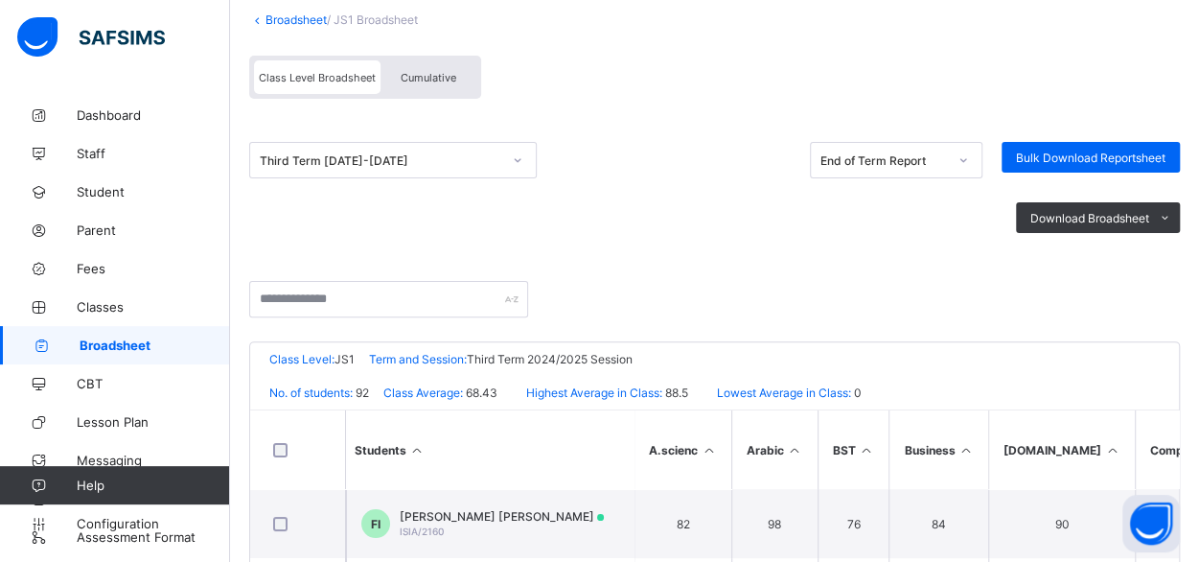
click at [424, 80] on span "Cumulative" at bounding box center [429, 77] width 56 height 13
